Goal: Transaction & Acquisition: Purchase product/service

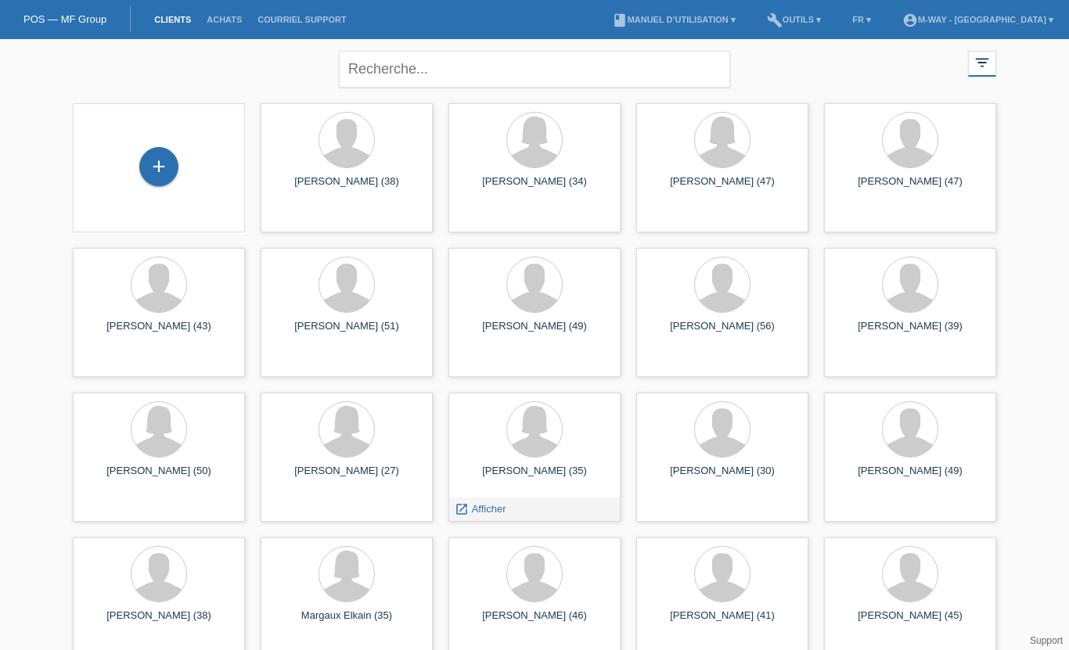
click at [488, 509] on span "Afficher" at bounding box center [489, 509] width 34 height 12
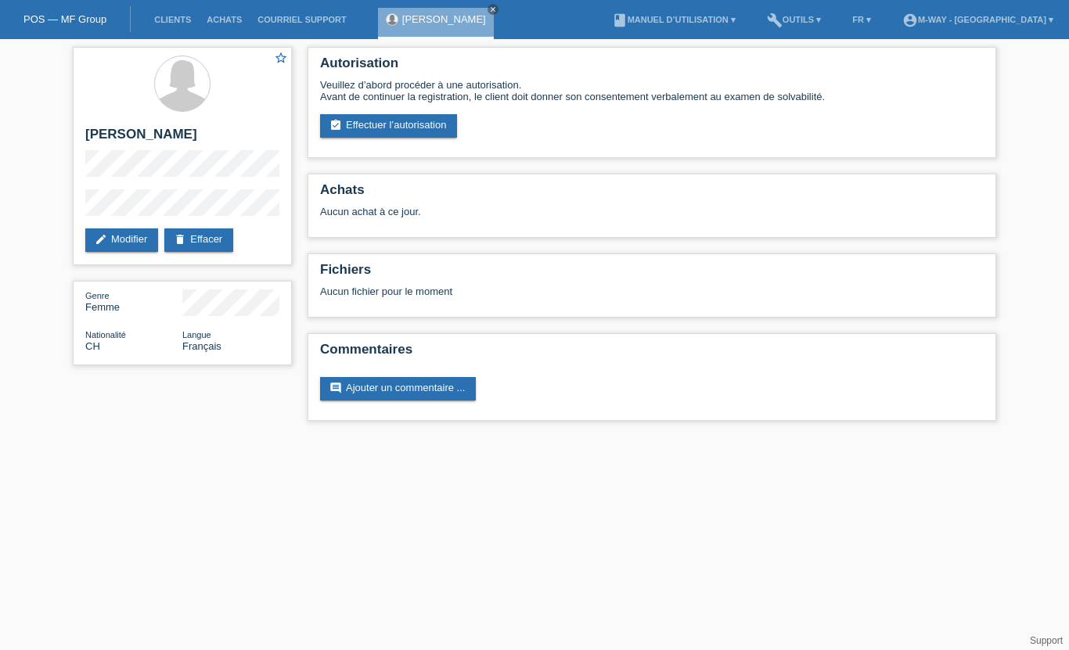
click at [375, 126] on link "assignment_turned_in Effectuer l’autorisation" at bounding box center [388, 125] width 137 height 23
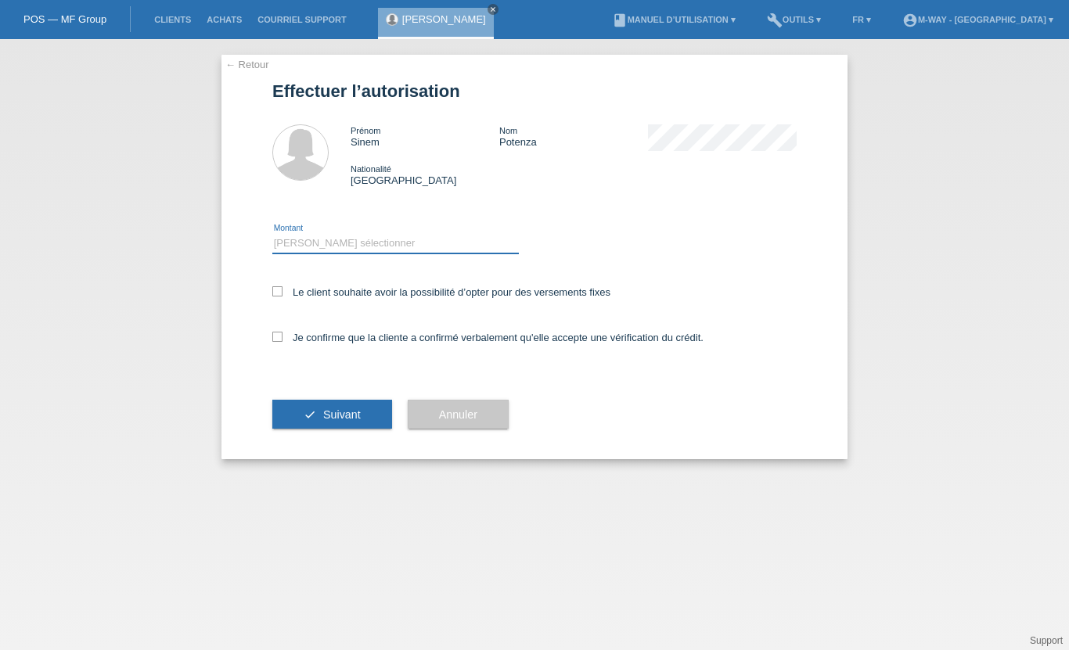
click at [288, 249] on select "Veuillez sélectionner CHF 1.00 - CHF 499.00 CHF 500.00 - CHF 1'999.00 CHF 2'000…" at bounding box center [395, 243] width 246 height 19
select select "3"
click at [275, 296] on icon at bounding box center [277, 291] width 10 height 10
click at [275, 296] on input "Le client souhaite avoir la possibilité d’opter pour des versements fixes" at bounding box center [277, 291] width 10 height 10
checkbox input "true"
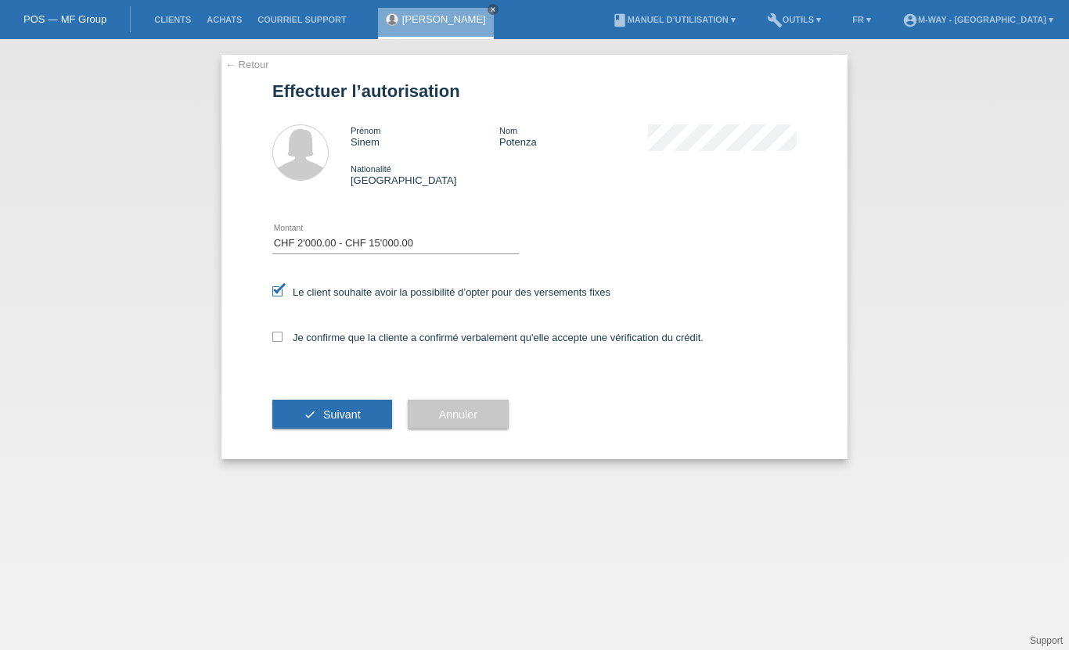
click at [275, 342] on icon at bounding box center [277, 337] width 10 height 10
click at [275, 342] on input "Je confirme que la cliente a confirmé verbalement qu'elle accepte une vérificat…" at bounding box center [277, 337] width 10 height 10
checkbox input "true"
click at [318, 429] on button "check Suivant" at bounding box center [332, 415] width 120 height 30
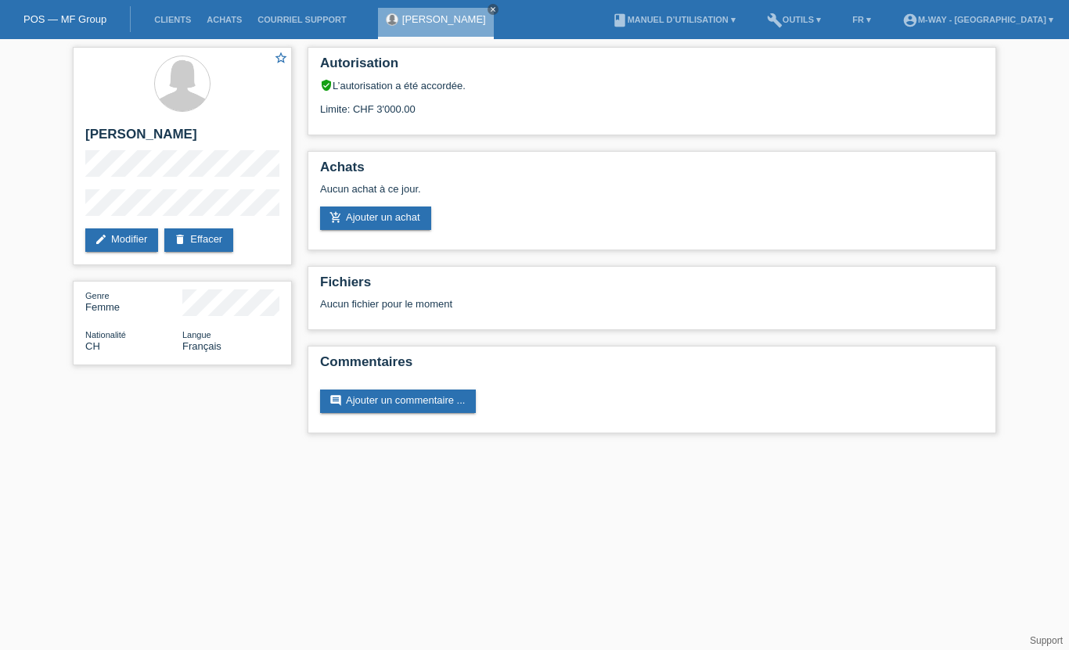
click at [390, 219] on link "add_shopping_cart Ajouter un achat" at bounding box center [375, 218] width 111 height 23
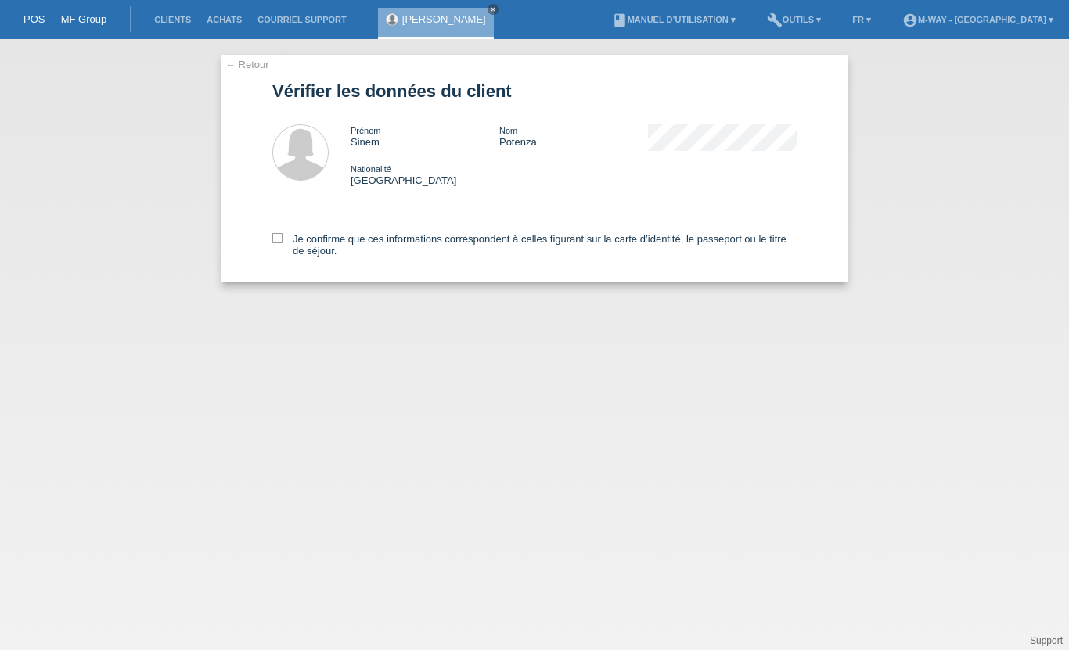
click at [276, 253] on label "Je confirme que ces informations correspondent à celles figurant sur la carte d…" at bounding box center [534, 244] width 524 height 23
click at [276, 243] on input "Je confirme que ces informations correspondent à celles figurant sur la carte d…" at bounding box center [277, 238] width 10 height 10
checkbox input "true"
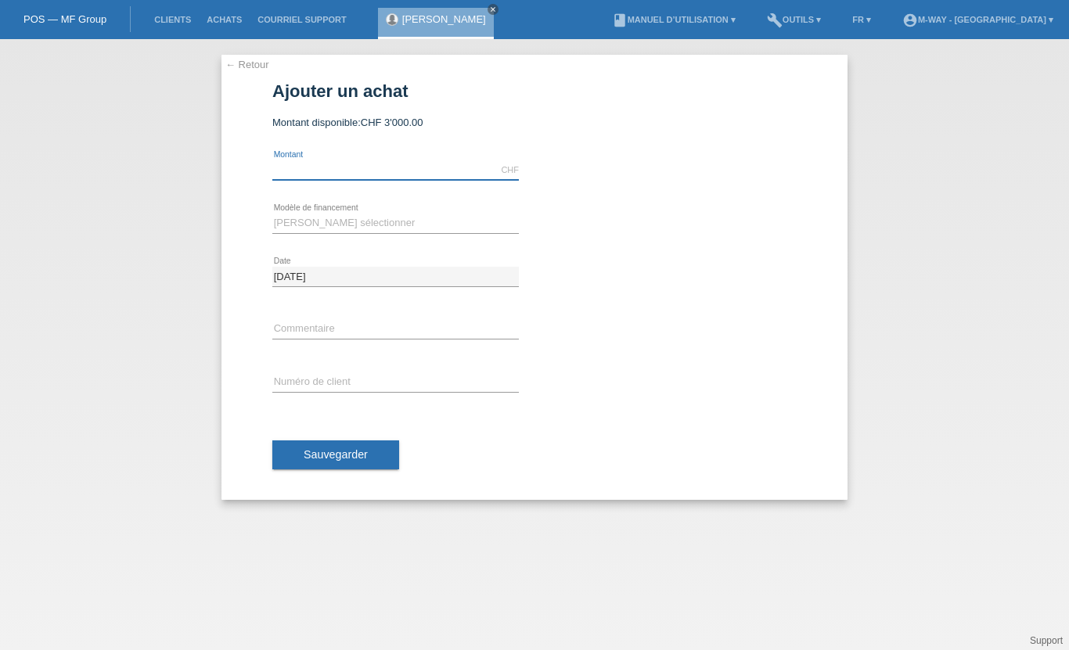
click at [357, 162] on input "text" at bounding box center [395, 170] width 246 height 20
click at [306, 212] on div "Veuillez sélectionner Taux fixes Achat sur facture avec paiement partiel error …" at bounding box center [395, 223] width 246 height 53
type input "2609.80"
click at [311, 217] on select "Veuillez sélectionner Taux fixes Achat sur facture avec paiement partiel" at bounding box center [395, 223] width 246 height 19
select select "77"
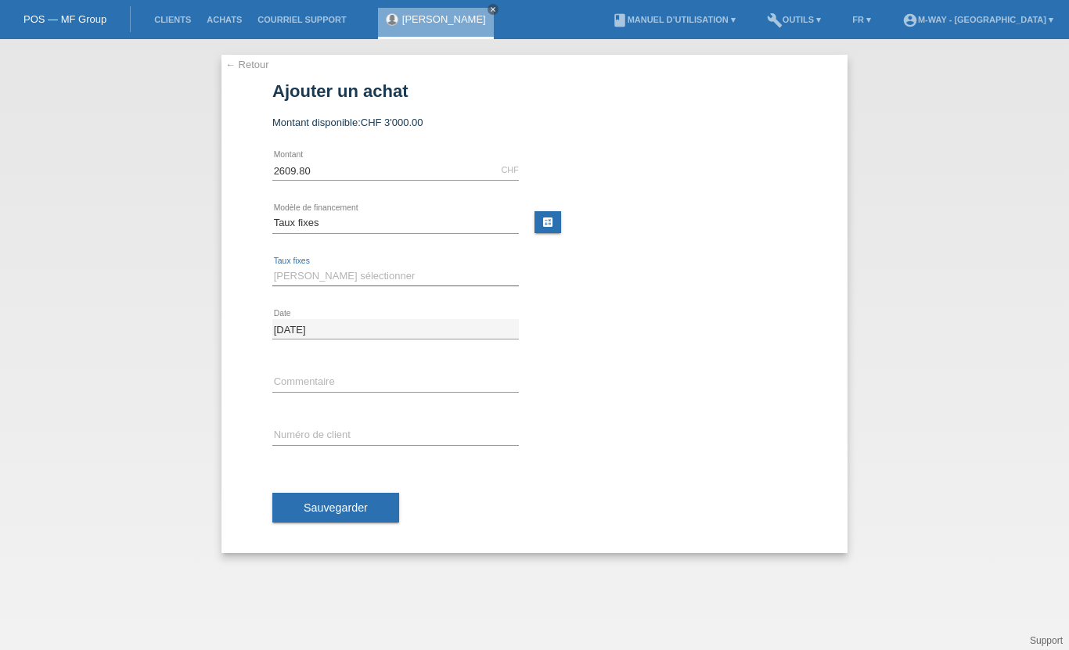
click at [296, 282] on select "Veuillez sélectionner 4 versements 5 versements 6 versements 7 versements 8 ver…" at bounding box center [395, 276] width 246 height 19
click at [308, 268] on select "Veuillez sélectionner 4 versements 5 versements 6 versements 7 versements 8 ver…" at bounding box center [395, 276] width 246 height 19
select select "202"
click at [309, 367] on div "error Commentaire" at bounding box center [395, 382] width 246 height 53
click at [298, 375] on input "text" at bounding box center [395, 382] width 246 height 20
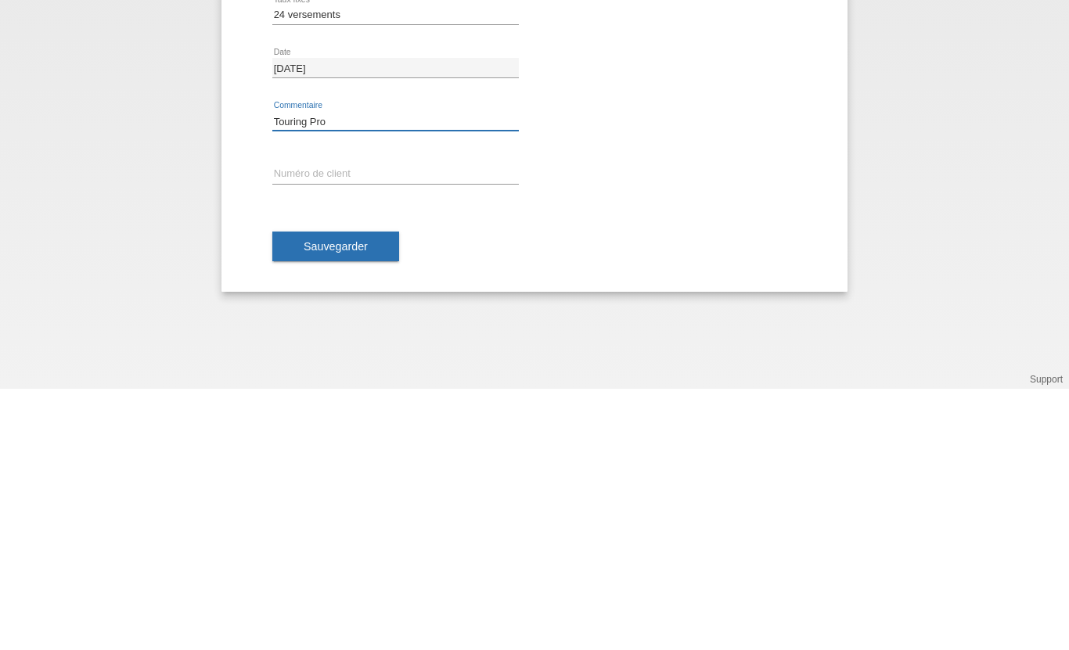
type input "Touring Pro"
click at [310, 409] on div "error Numéro de client" at bounding box center [395, 435] width 246 height 53
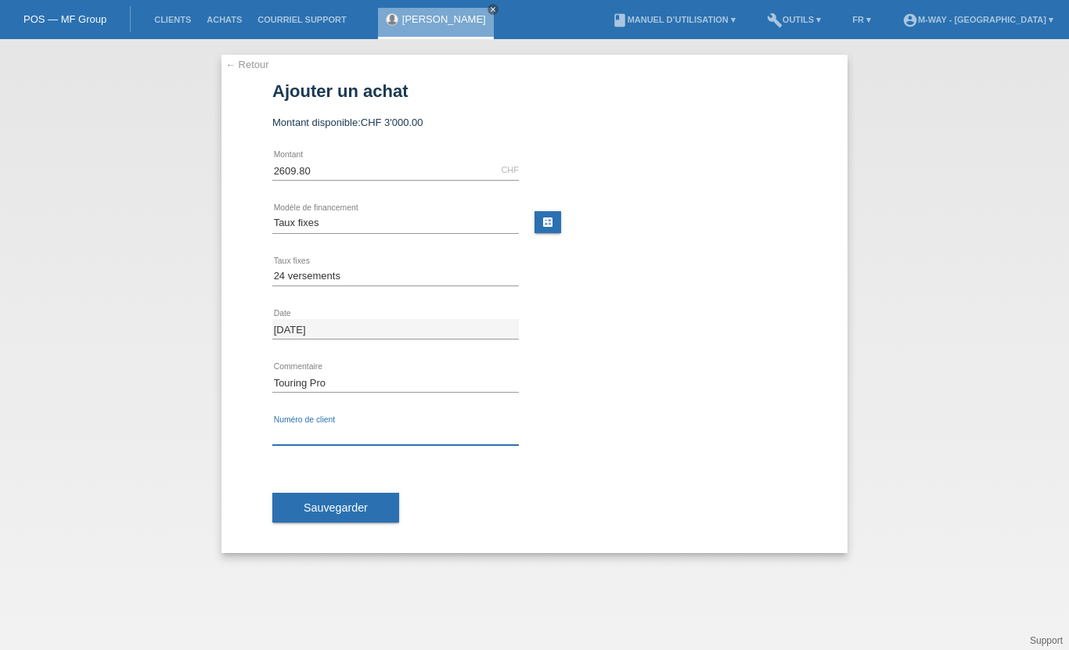
click at [303, 428] on input "text" at bounding box center [395, 436] width 246 height 20
type input "K046367"
click at [311, 495] on button "Sauvegarder" at bounding box center [335, 508] width 127 height 30
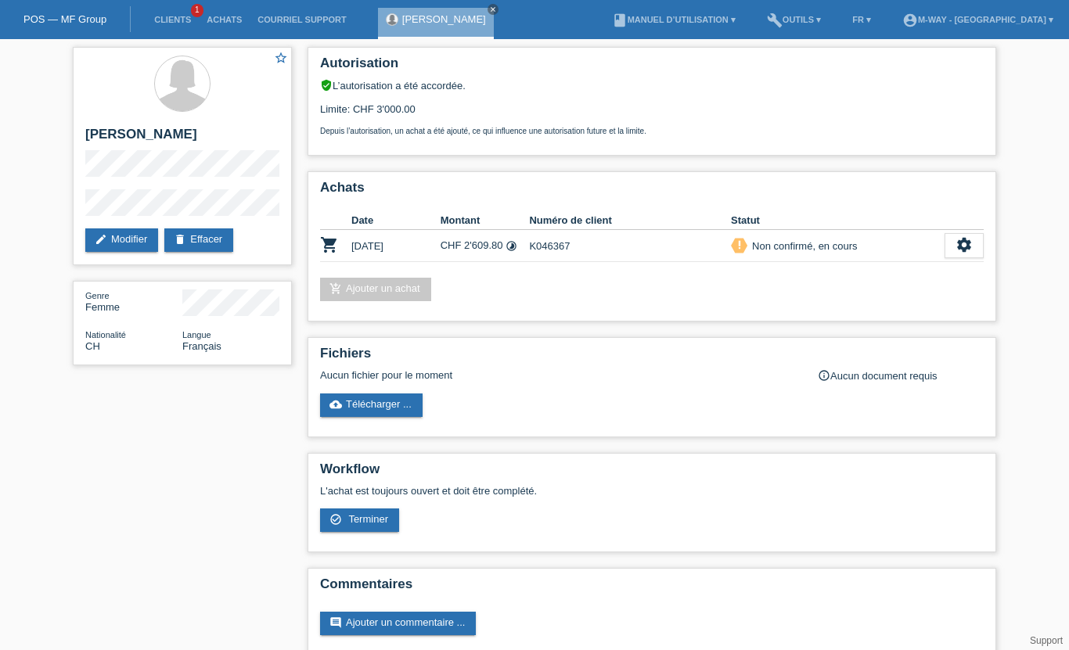
click at [961, 250] on icon "settings" at bounding box center [963, 244] width 17 height 17
click at [925, 332] on span "Terminer" at bounding box center [904, 328] width 45 height 19
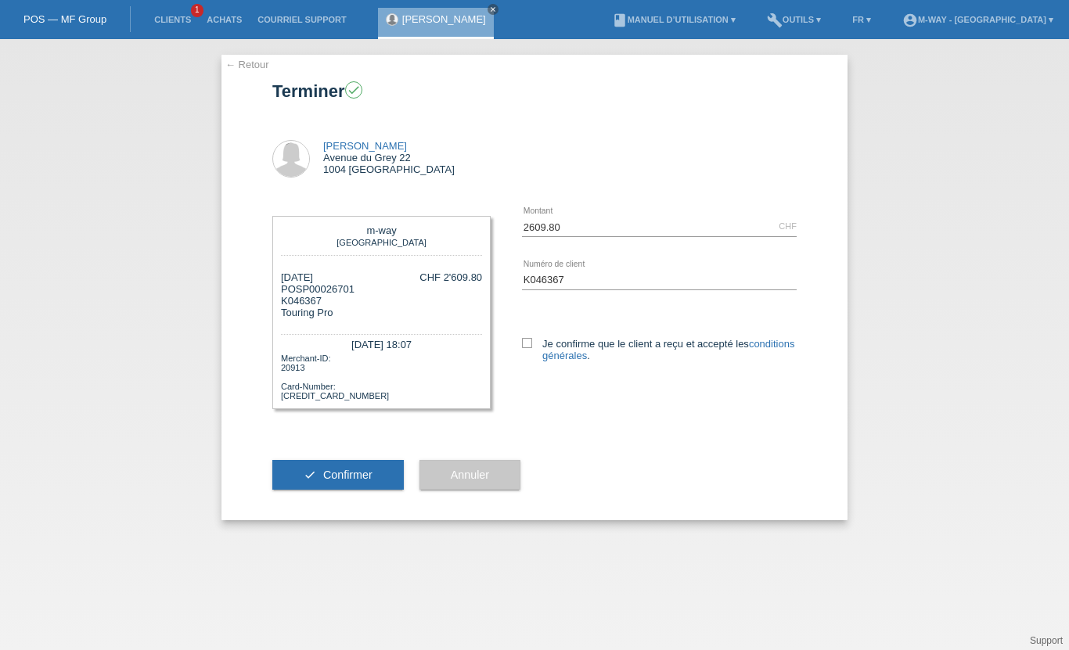
click at [538, 339] on label "Je confirme que le client a reçu et accepté les conditions générales ." at bounding box center [659, 349] width 275 height 23
click at [532, 339] on input "Je confirme que le client a reçu et accepté les conditions générales ." at bounding box center [527, 343] width 10 height 10
checkbox input "true"
click at [344, 488] on button "check Confirmer" at bounding box center [337, 475] width 131 height 30
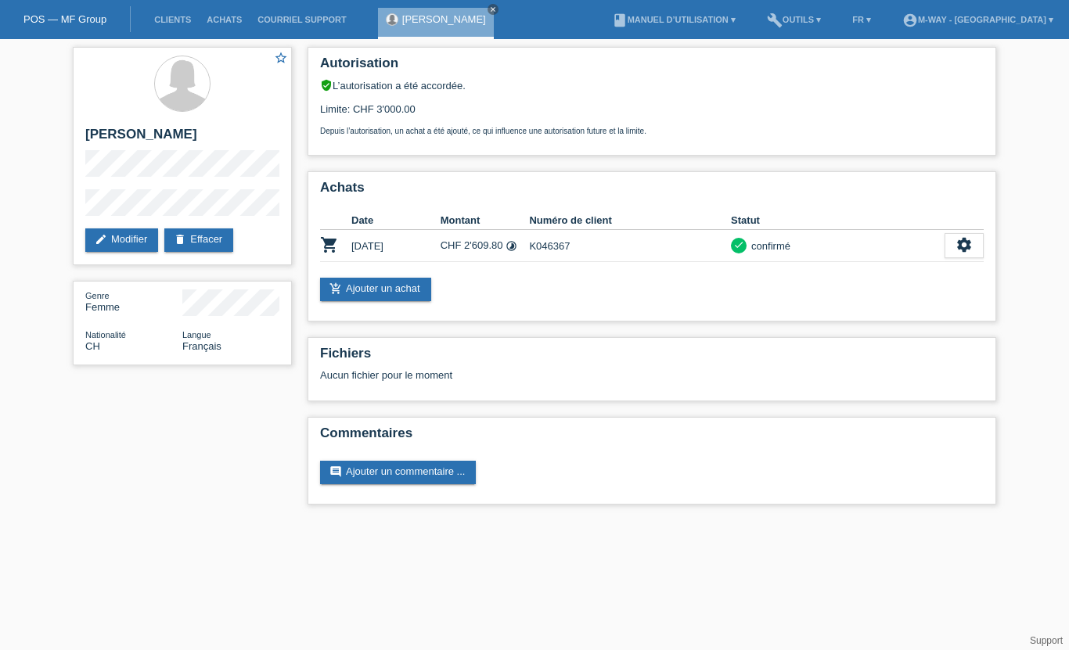
click at [167, 20] on link "Clients" at bounding box center [172, 19] width 52 height 9
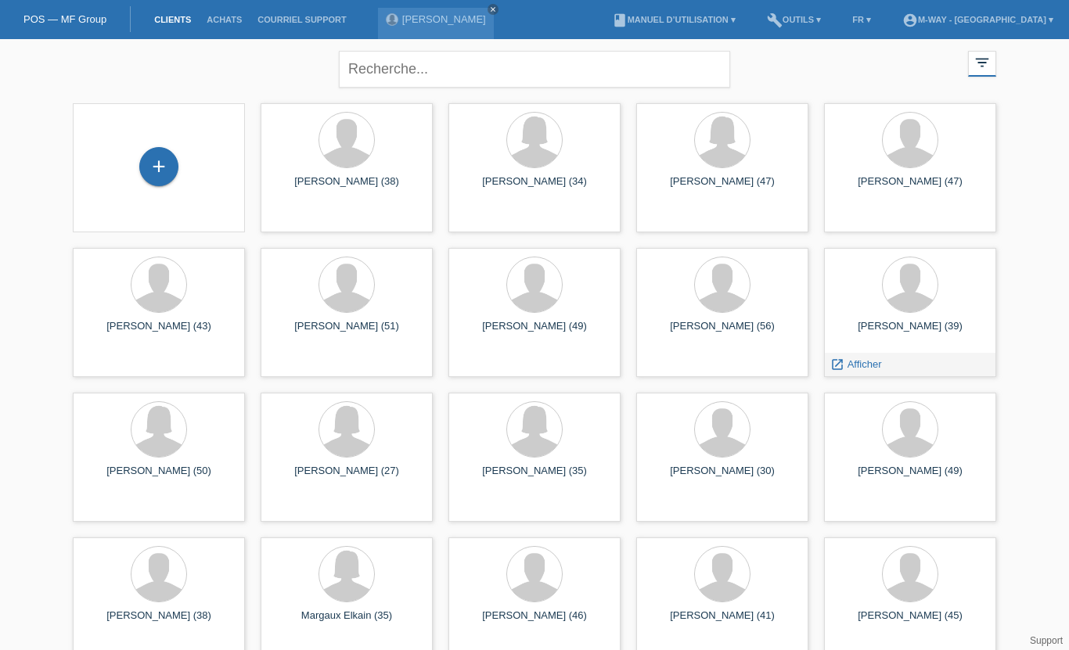
click at [844, 358] on link "launch Afficher" at bounding box center [855, 364] width 51 height 12
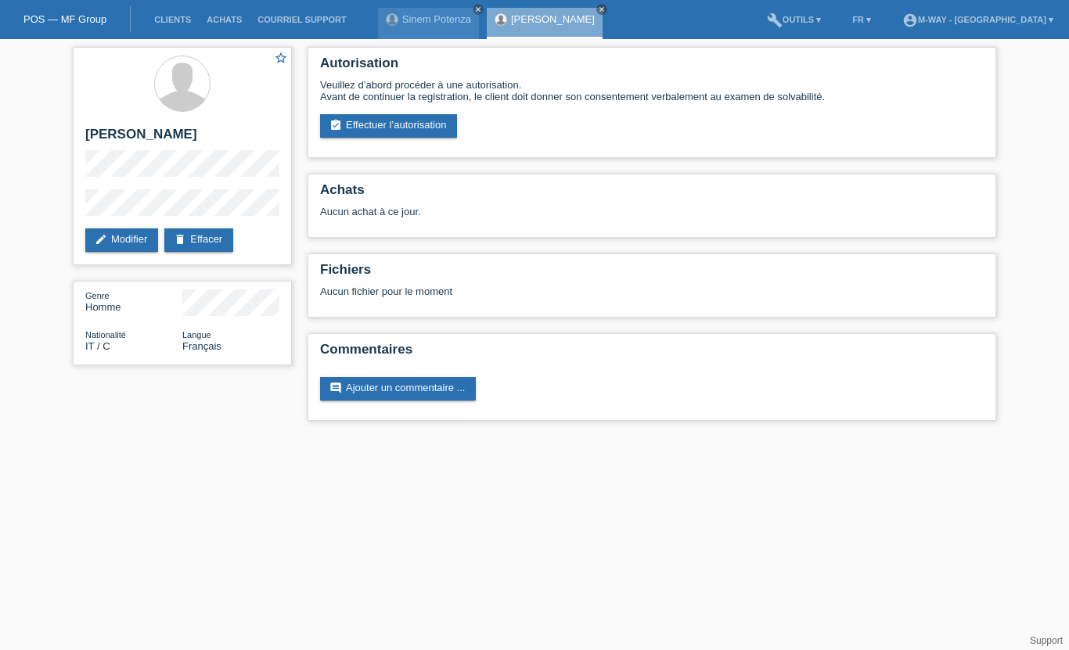
click at [379, 131] on link "assignment_turned_in Effectuer l’autorisation" at bounding box center [388, 125] width 137 height 23
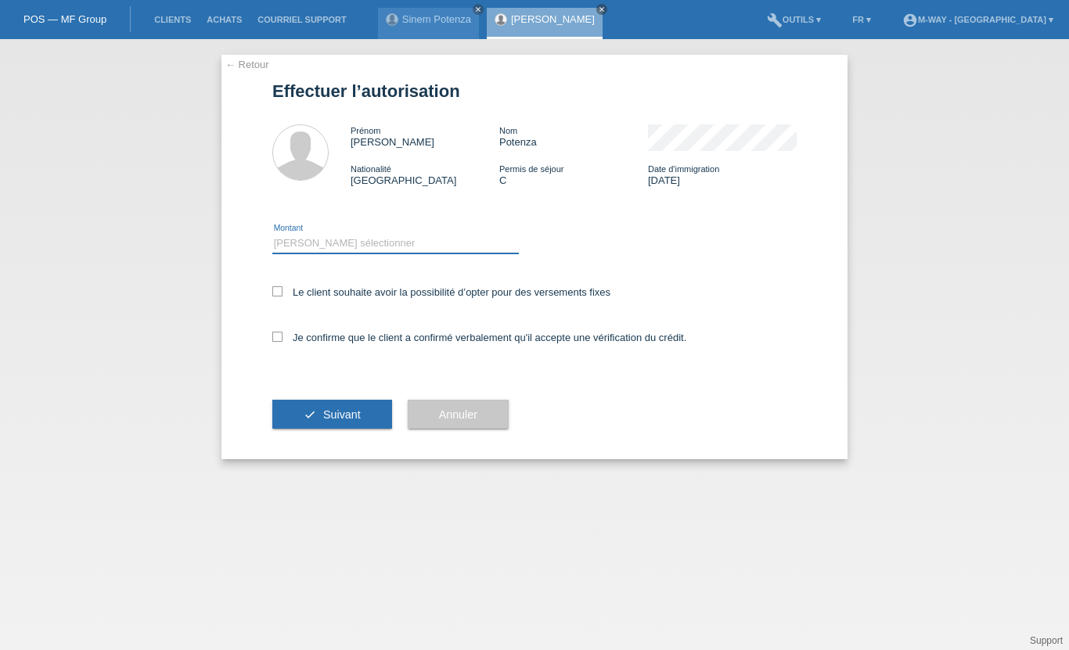
click at [311, 239] on select "Veuillez sélectionner CHF 1.00 - CHF 499.00 CHF 500.00 - CHF 1'999.00 CHF 2'000…" at bounding box center [395, 243] width 246 height 19
select select "3"
click at [274, 291] on icon at bounding box center [277, 291] width 10 height 10
click at [274, 291] on input "Le client souhaite avoir la possibilité d’opter pour des versements fixes" at bounding box center [277, 291] width 10 height 10
checkbox input "true"
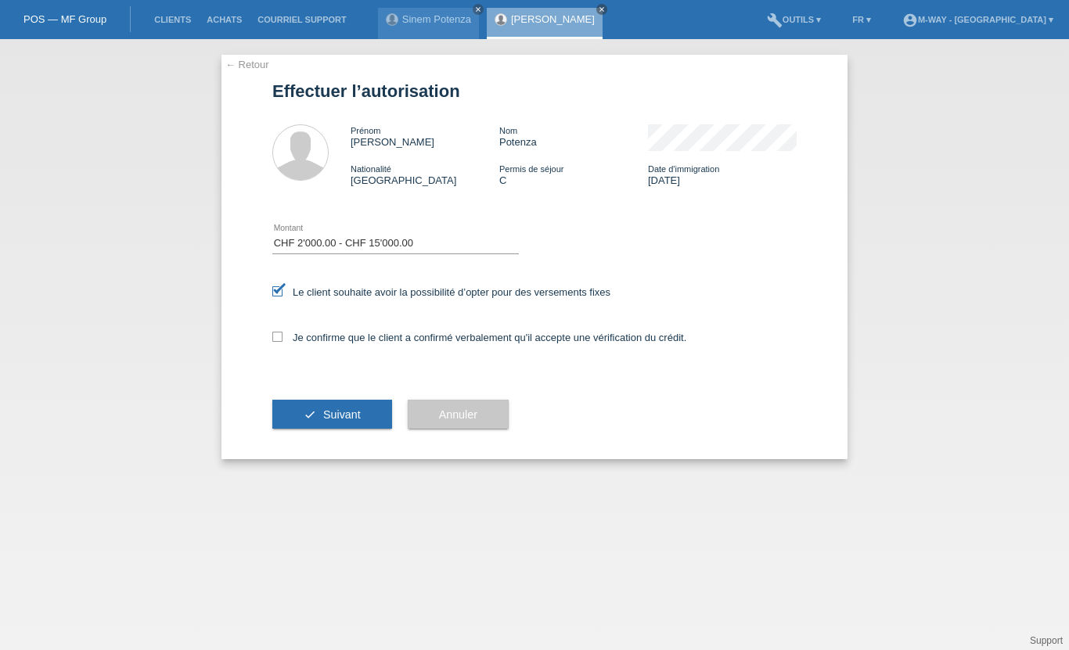
click at [273, 342] on icon at bounding box center [277, 337] width 10 height 10
click at [273, 342] on input "Je confirme que le client a confirmé verbalement qu'il accepte une vérification…" at bounding box center [277, 337] width 10 height 10
checkbox input "true"
click at [314, 415] on icon "check" at bounding box center [310, 414] width 13 height 13
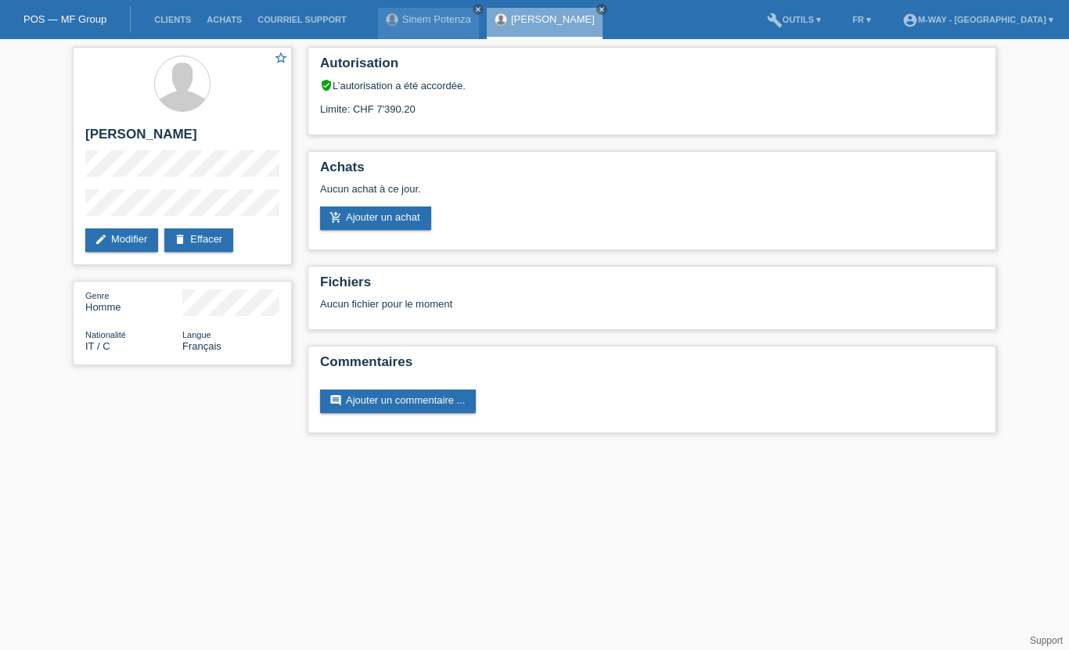
click at [386, 224] on link "add_shopping_cart Ajouter un achat" at bounding box center [375, 218] width 111 height 23
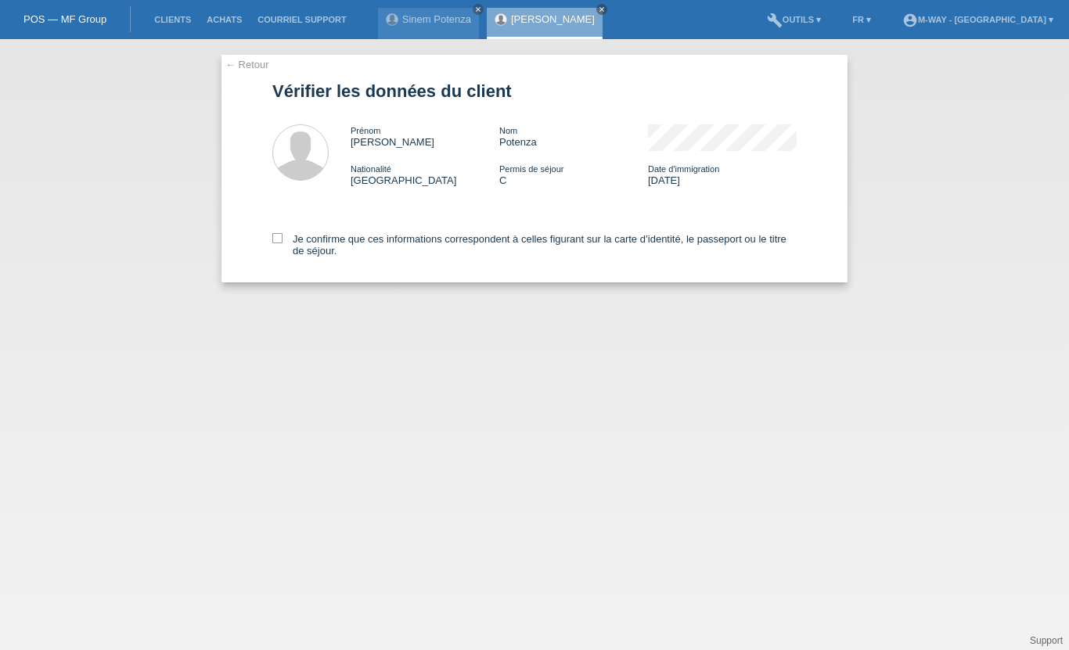
click at [280, 233] on div "Je confirme que ces informations correspondent à celles figurant sur la carte d…" at bounding box center [534, 242] width 524 height 81
click at [286, 252] on label "Je confirme que ces informations correspondent à celles figurant sur la carte d…" at bounding box center [534, 244] width 524 height 23
click at [282, 243] on input "Je confirme que ces informations correspondent à celles figurant sur la carte d…" at bounding box center [277, 238] width 10 height 10
checkbox input "true"
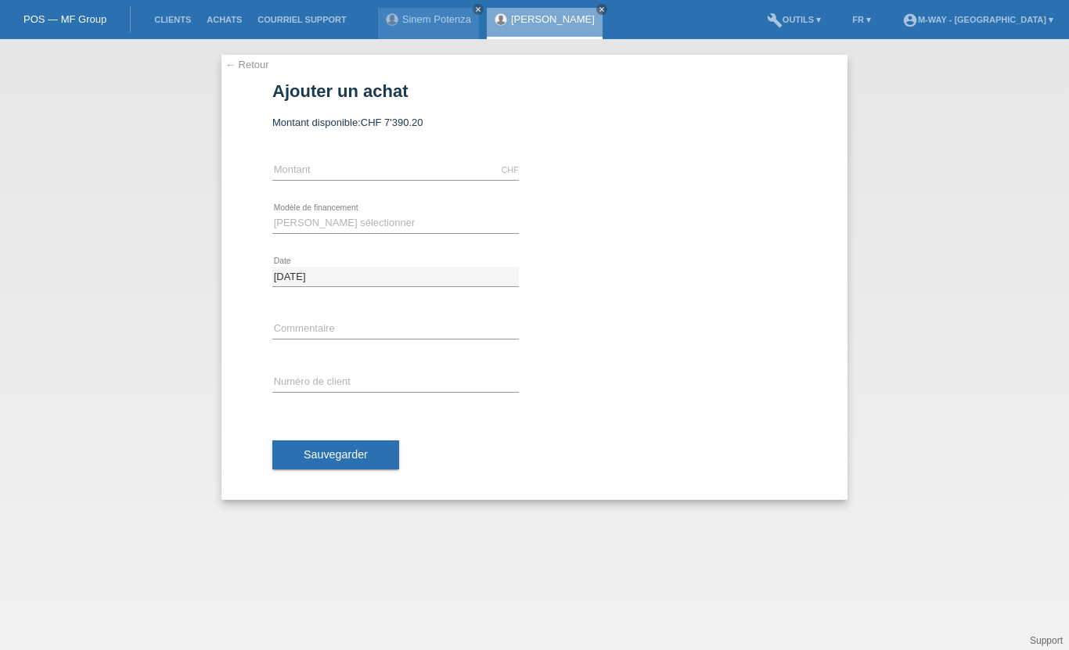
click at [300, 159] on div "CHF error Montant" at bounding box center [395, 170] width 246 height 53
click at [287, 165] on input "text" at bounding box center [395, 170] width 246 height 20
click at [311, 225] on select "Veuillez sélectionner Taux fixes Achat sur facture avec paiement partiel" at bounding box center [395, 223] width 246 height 19
type input "3078.90"
select select "77"
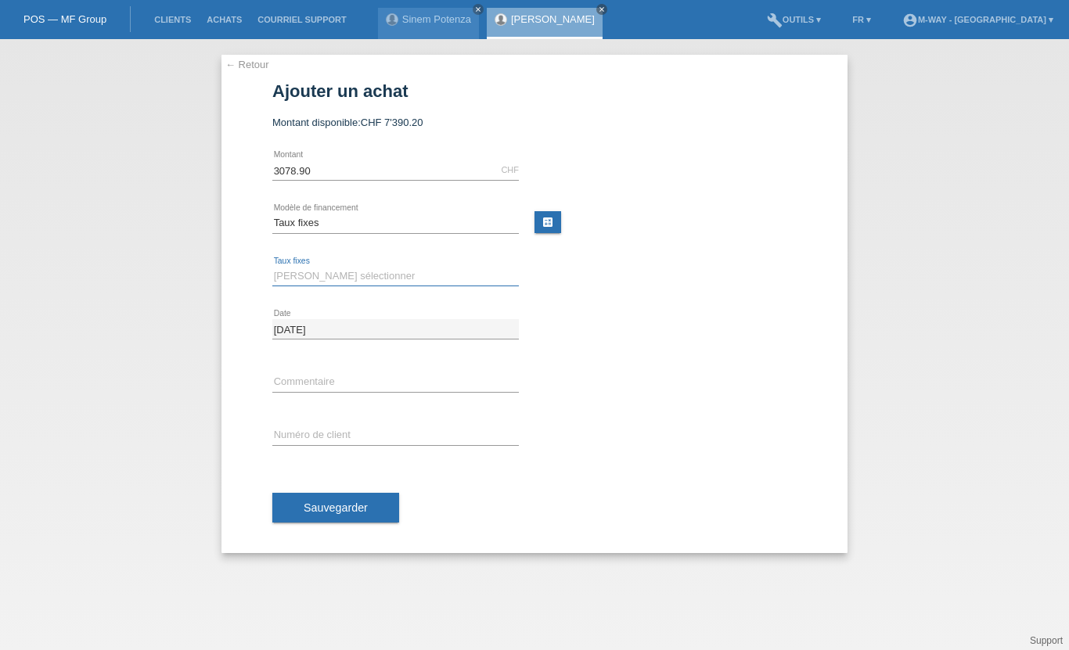
click at [309, 270] on select "Veuillez sélectionner 4 versements 5 versements 6 versements 7 versements 8 ver…" at bounding box center [395, 276] width 246 height 19
select select "202"
click at [307, 387] on input "text" at bounding box center [395, 382] width 246 height 20
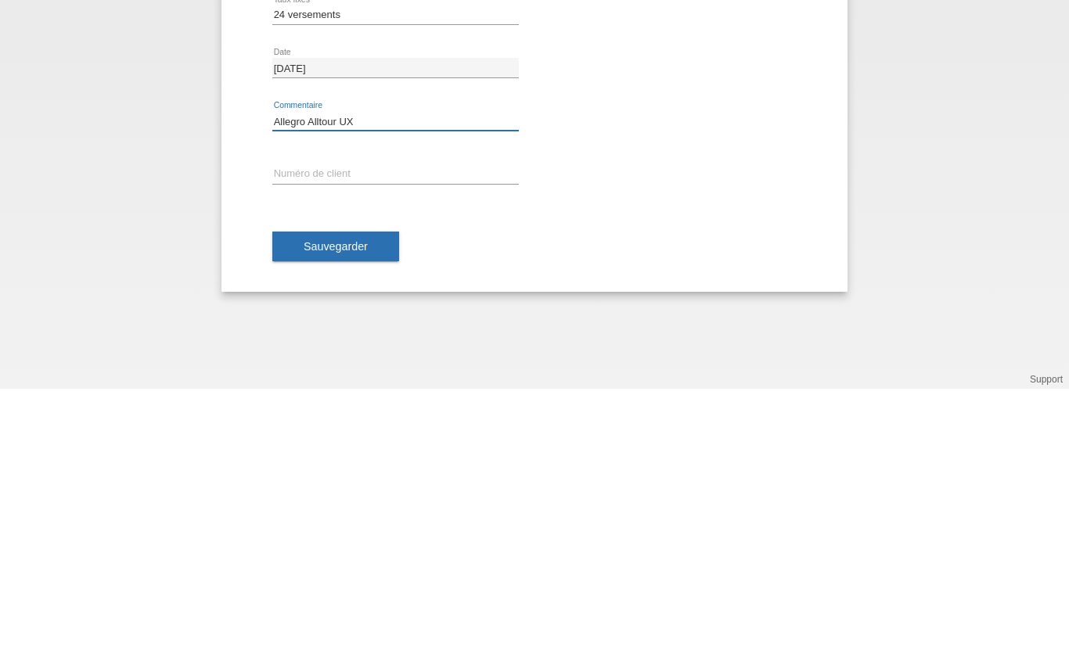
type input "Allegro Alltour UX"
click at [279, 426] on input "text" at bounding box center [395, 436] width 246 height 20
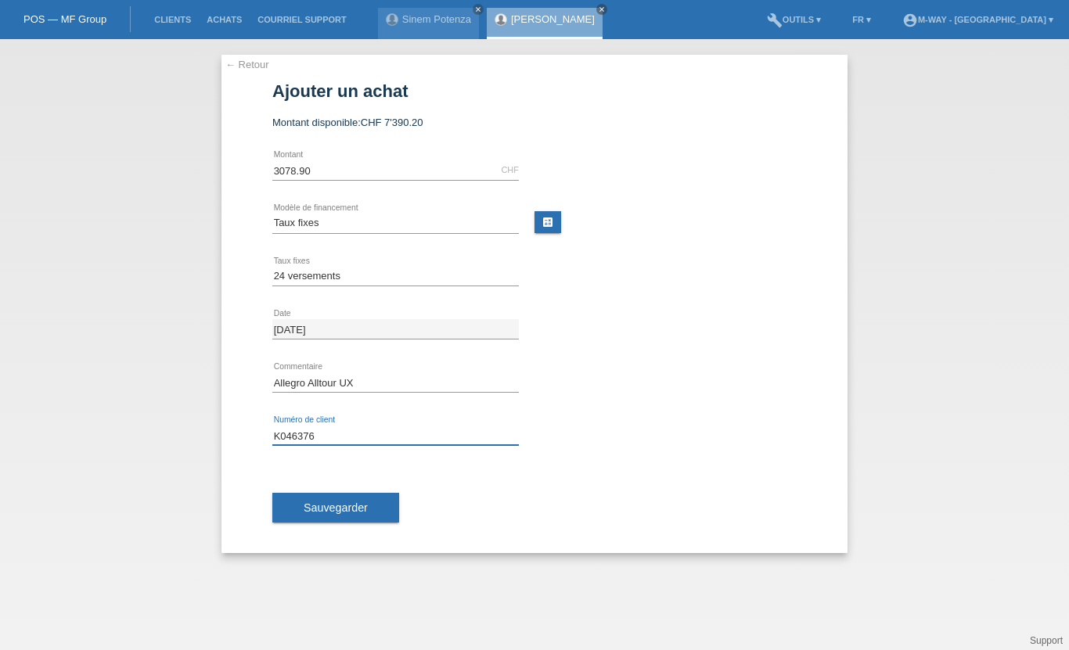
type input "K046376"
click at [301, 505] on button "Sauvegarder" at bounding box center [335, 508] width 127 height 30
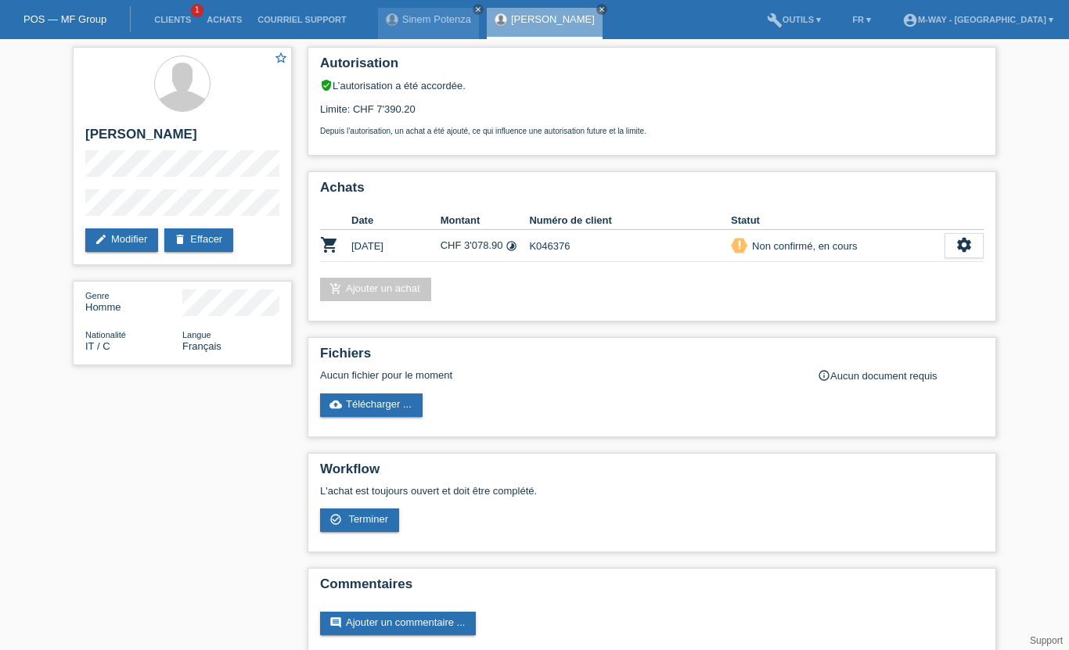
click at [954, 258] on div "settings" at bounding box center [963, 245] width 39 height 25
click at [921, 327] on span "Terminer" at bounding box center [904, 328] width 45 height 19
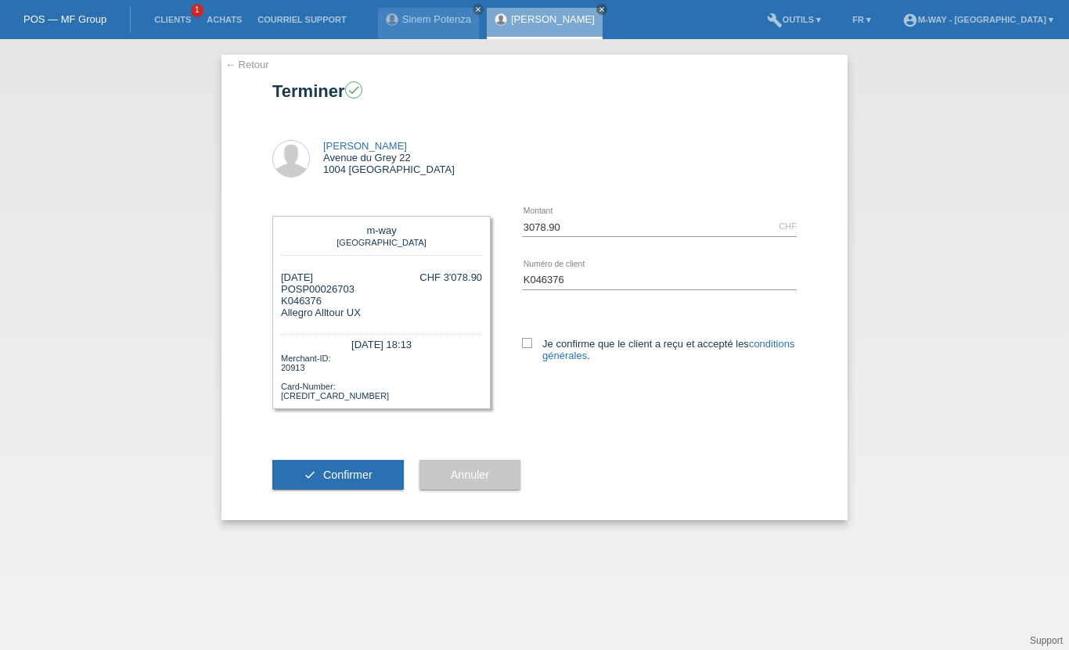
click at [518, 349] on div "3078.90 CHF error Montant K046376 error" at bounding box center [643, 296] width 306 height 192
click at [534, 345] on label "Je confirme que le client a reçu et accepté les conditions générales ." at bounding box center [659, 349] width 275 height 23
click at [532, 345] on input "Je confirme que le client a reçu et accepté les conditions générales ." at bounding box center [527, 343] width 10 height 10
checkbox input "true"
click at [352, 481] on span "Confirmer" at bounding box center [347, 475] width 49 height 13
